Goal: Obtain resource: Download file/media

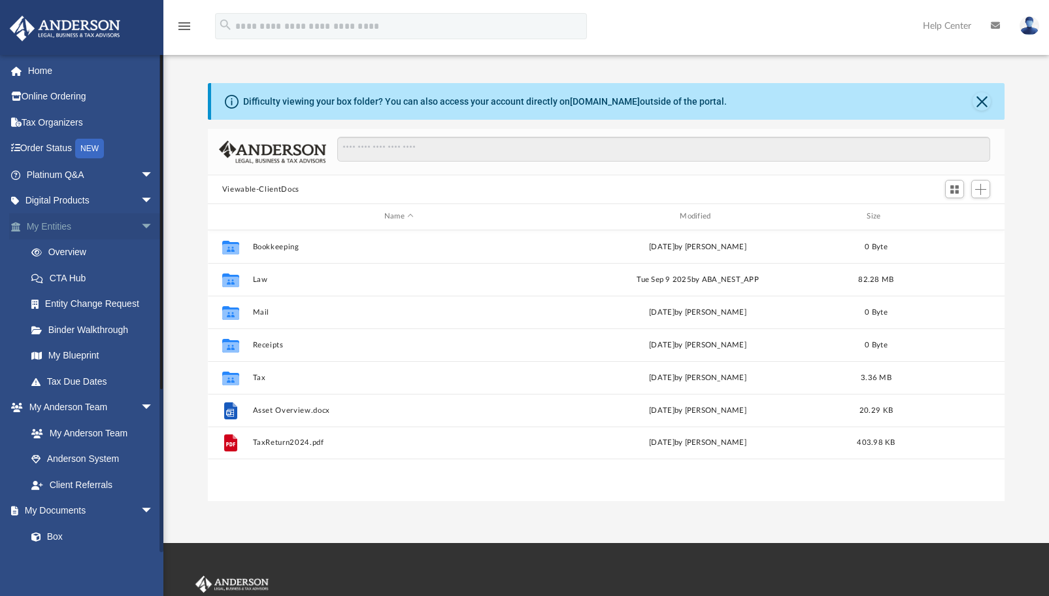
scroll to position [287, 787]
click at [58, 511] on link "My Documents arrow_drop_down" at bounding box center [91, 511] width 164 height 26
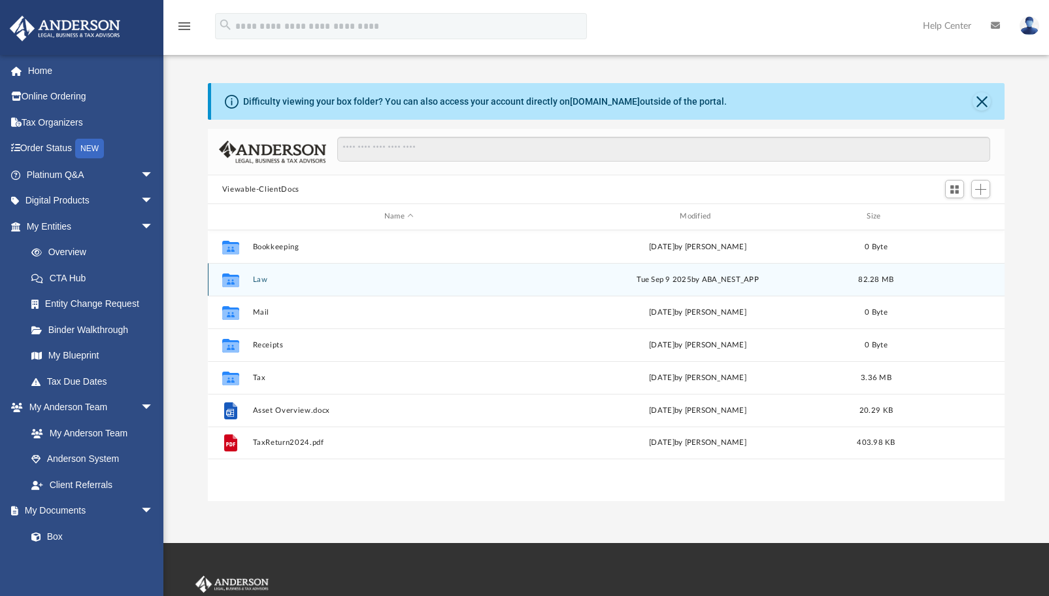
click at [251, 282] on div "Collaborated Folder Law [DATE] by ABA_NEST_APP 82.28 MB" at bounding box center [607, 279] width 798 height 33
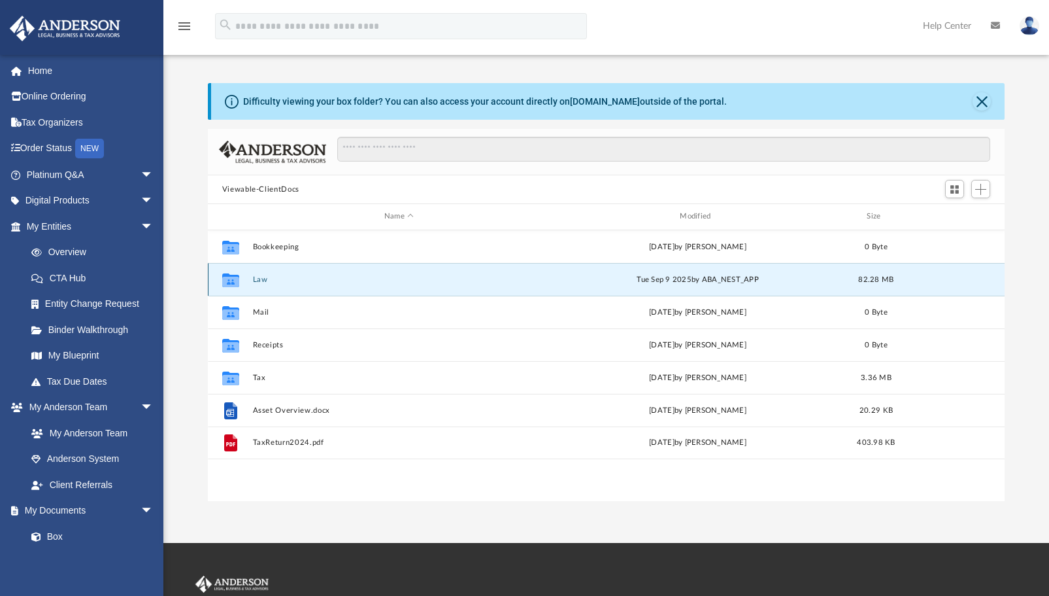
click at [251, 282] on div "Collaborated Folder Law [DATE] by ABA_NEST_APP 82.28 MB" at bounding box center [607, 279] width 798 height 33
click at [220, 276] on icon "Collaborated Folder" at bounding box center [230, 279] width 21 height 21
click at [250, 278] on div "Collaborated Folder Law [DATE] by ABA_NEST_APP 82.28 MB" at bounding box center [607, 279] width 798 height 33
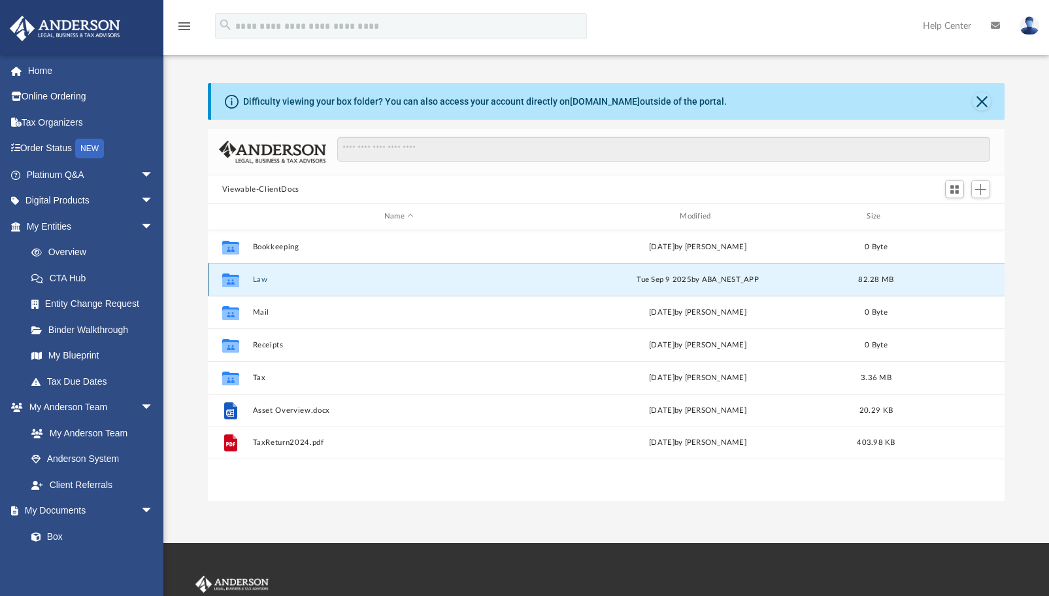
click at [279, 278] on button "Law" at bounding box center [398, 279] width 293 height 8
drag, startPoint x: 235, startPoint y: 284, endPoint x: 471, endPoint y: 294, distance: 236.2
click at [471, 294] on div "Collaborated Folder Law [DATE] by ABA_NEST_APP 82.28 MB" at bounding box center [607, 279] width 798 height 33
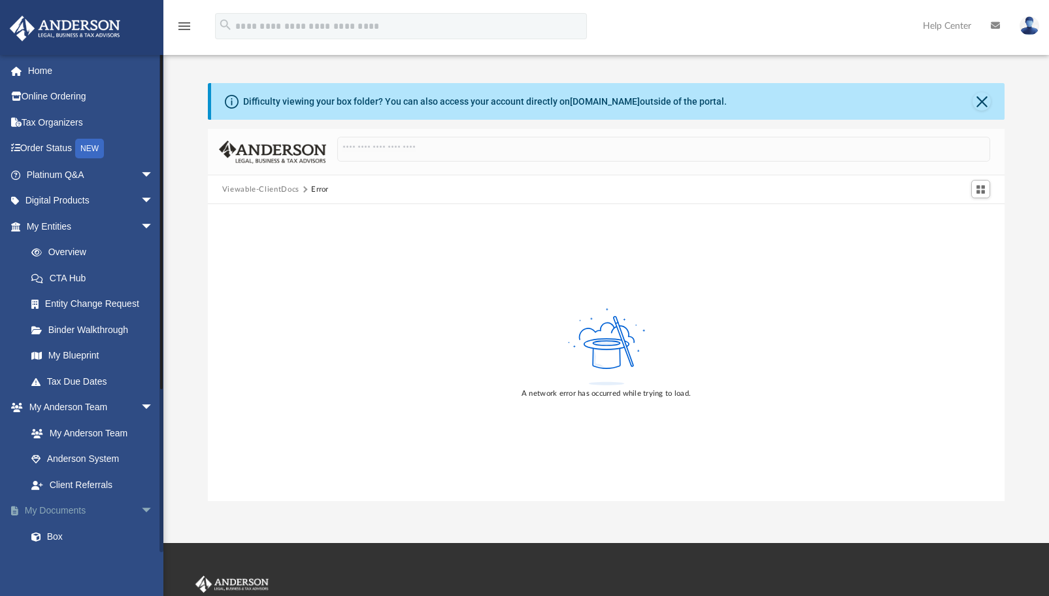
click at [59, 509] on link "My Documents arrow_drop_down" at bounding box center [91, 511] width 164 height 26
click at [143, 507] on span "arrow_drop_down" at bounding box center [154, 511] width 26 height 27
click at [143, 507] on span "arrow_drop_up" at bounding box center [154, 511] width 26 height 27
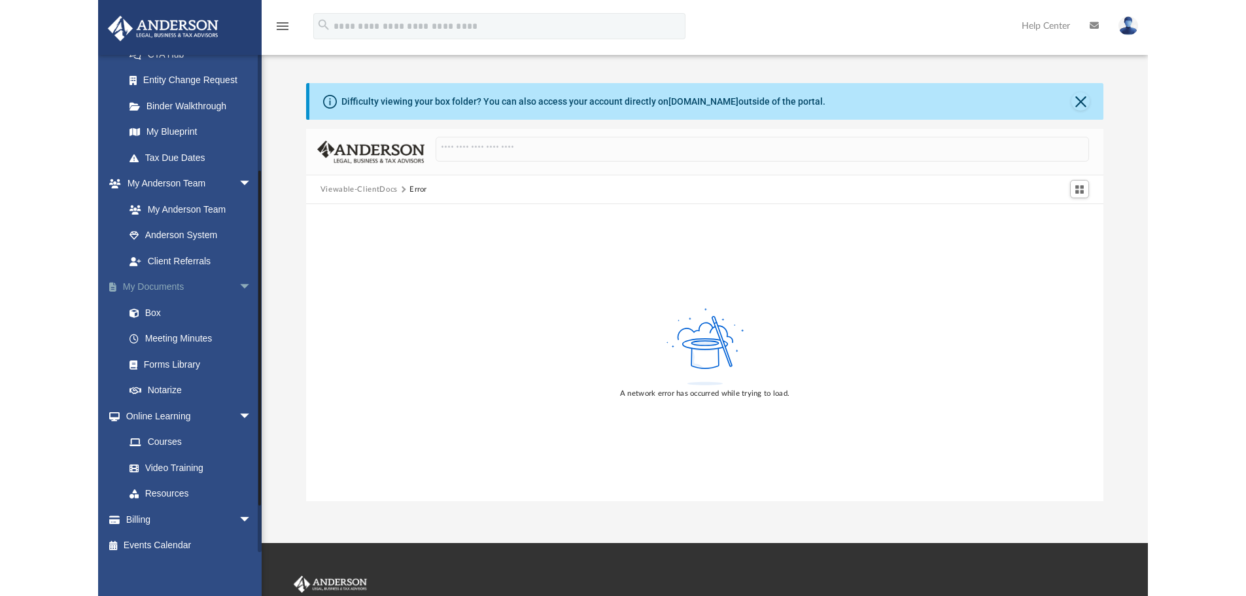
scroll to position [232, 0]
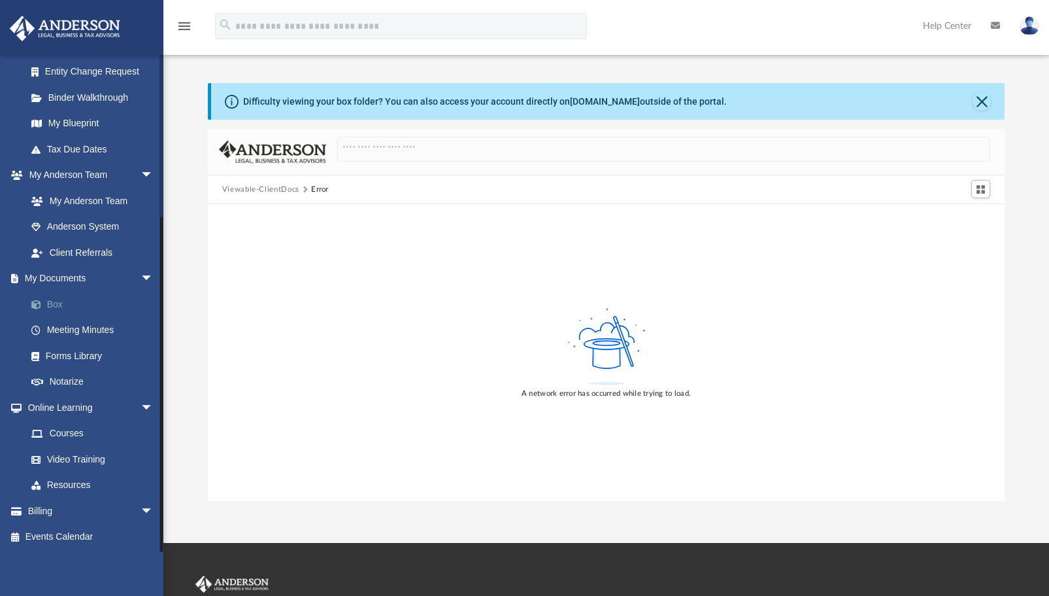
click at [59, 295] on link "Box" at bounding box center [95, 304] width 155 height 26
click at [58, 307] on link "Box" at bounding box center [95, 304] width 155 height 26
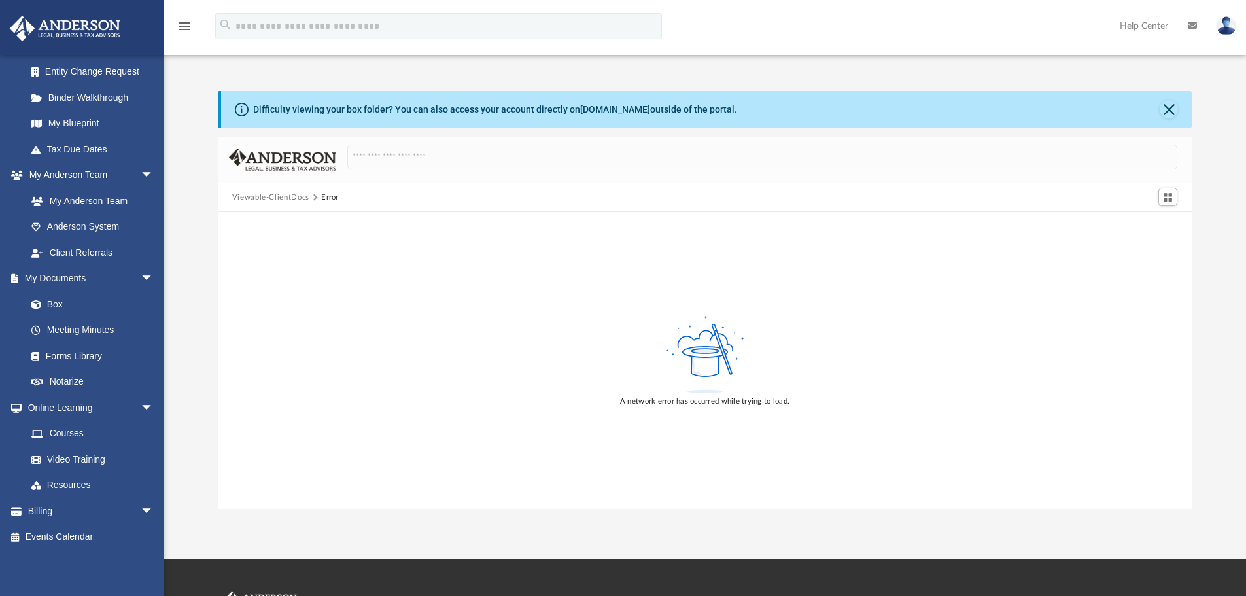
scroll to position [233, 0]
